Goal: Task Accomplishment & Management: Manage account settings

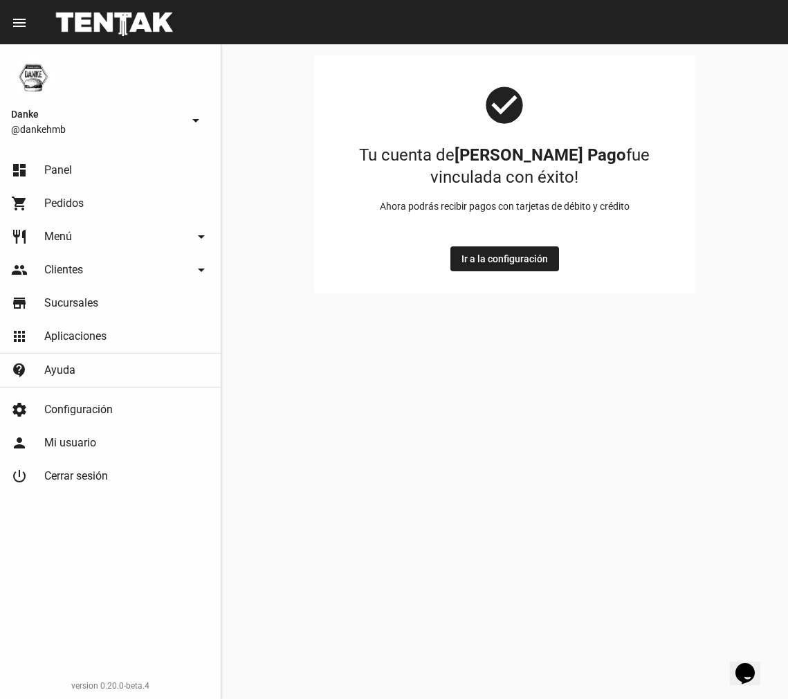
click at [49, 170] on span "Panel" at bounding box center [58, 170] width 28 height 14
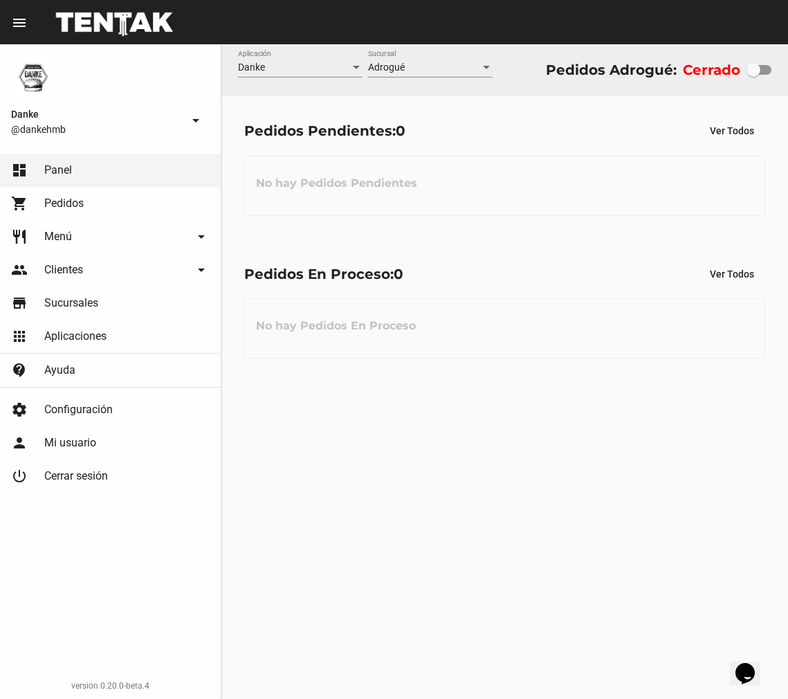
click at [69, 203] on span "Pedidos" at bounding box center [63, 204] width 39 height 14
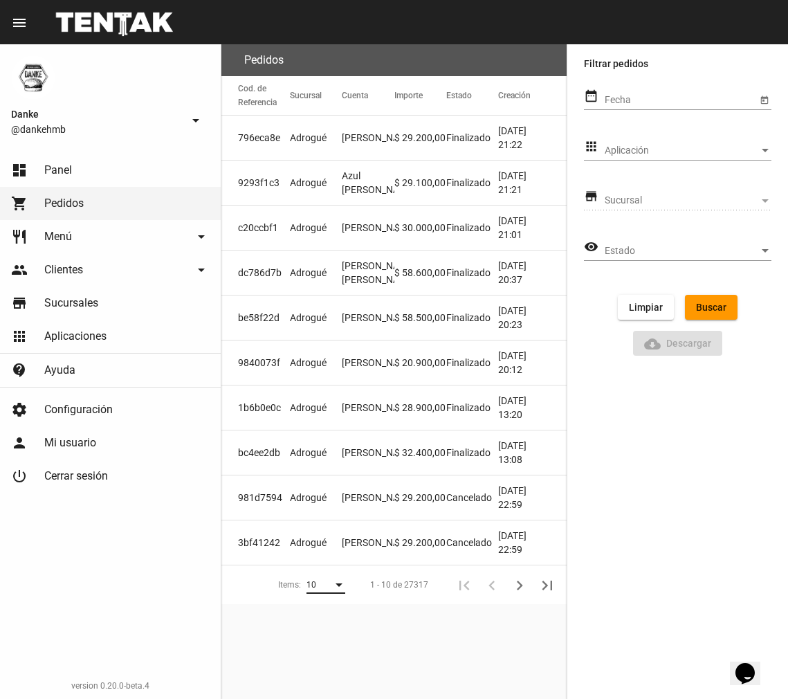
click at [342, 585] on div "Items:" at bounding box center [339, 584] width 7 height 3
click at [327, 639] on span "50" at bounding box center [327, 635] width 39 height 25
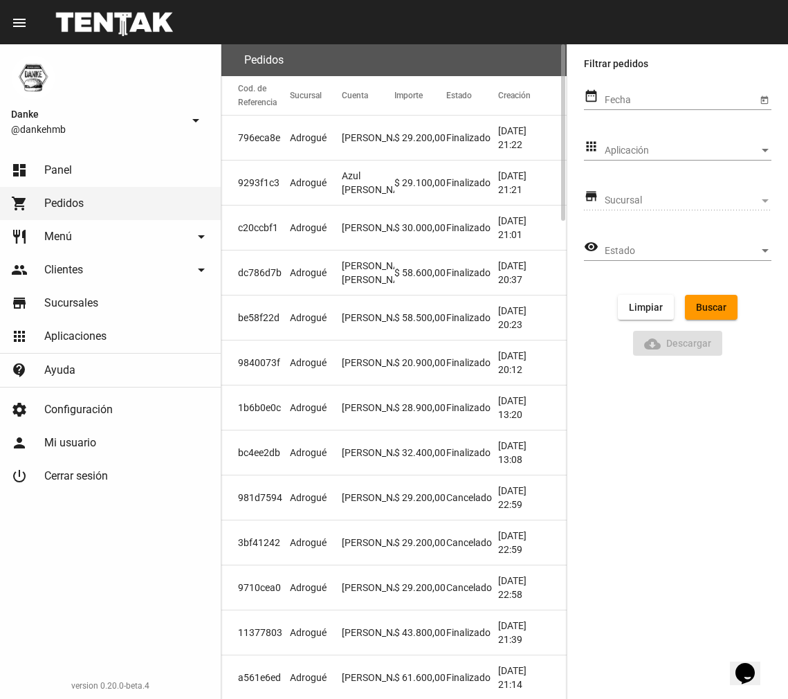
click at [447, 181] on span "Finalizado" at bounding box center [468, 183] width 44 height 14
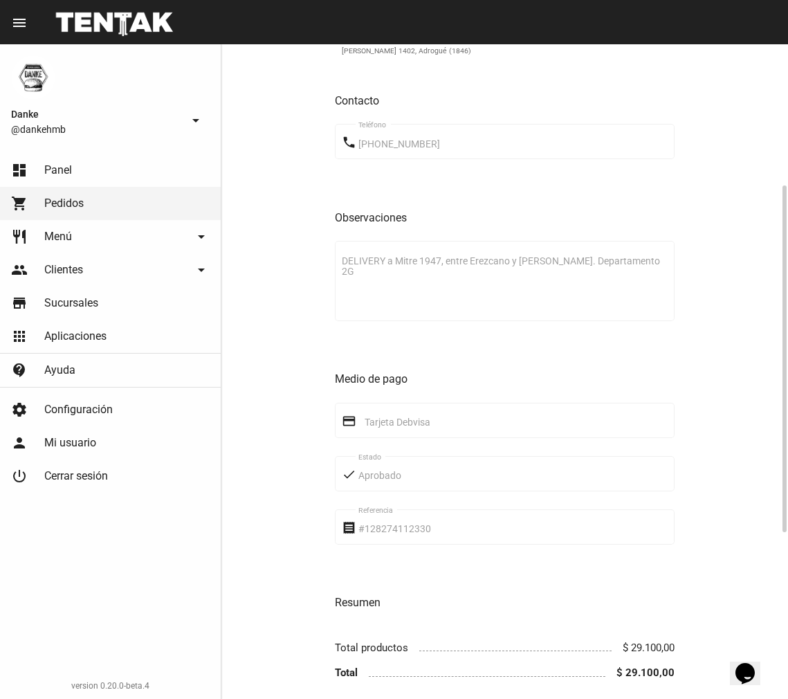
scroll to position [579, 0]
